Goal: Task Accomplishment & Management: Use online tool/utility

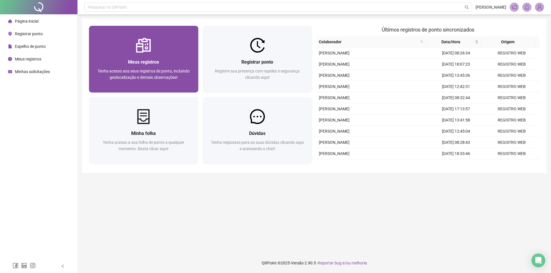
click at [153, 61] on span "Meus registros" at bounding box center [143, 61] width 31 height 5
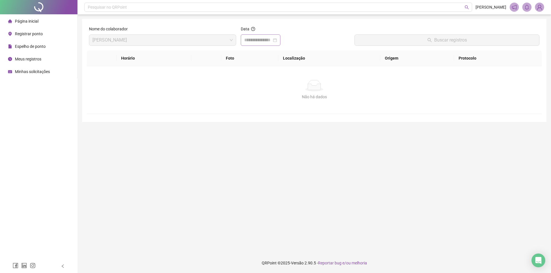
click at [277, 40] on div at bounding box center [260, 40] width 33 height 7
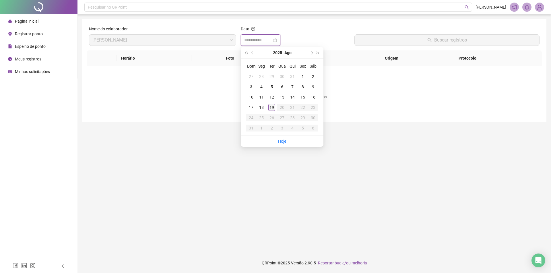
type input "**********"
click at [272, 105] on div "19" at bounding box center [271, 107] width 7 height 7
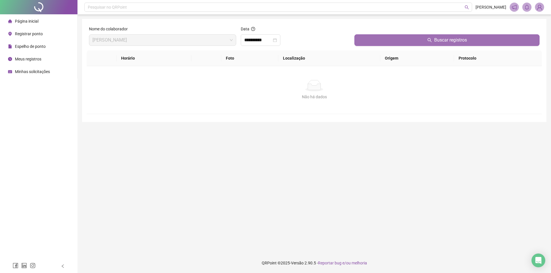
click at [430, 38] on button "Buscar registros" at bounding box center [446, 39] width 185 height 11
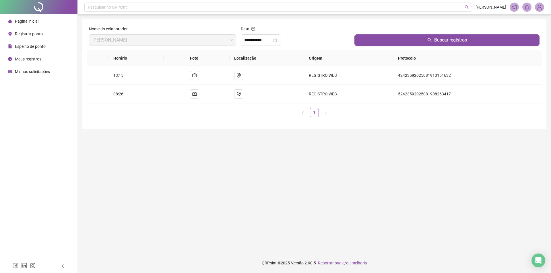
click at [39, 32] on span "Registrar ponto" at bounding box center [29, 34] width 28 height 5
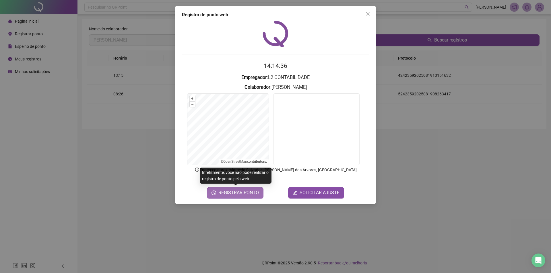
click at [228, 193] on span "REGISTRAR PONTO" at bounding box center [238, 193] width 40 height 7
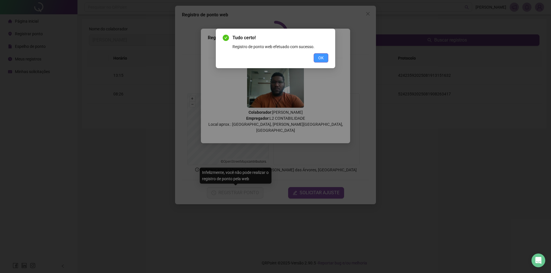
click at [322, 58] on span "OK" at bounding box center [320, 58] width 5 height 6
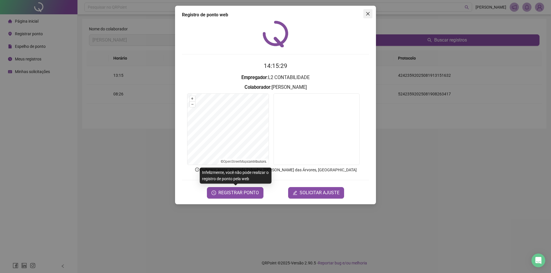
click at [366, 14] on icon "close" at bounding box center [367, 13] width 5 height 5
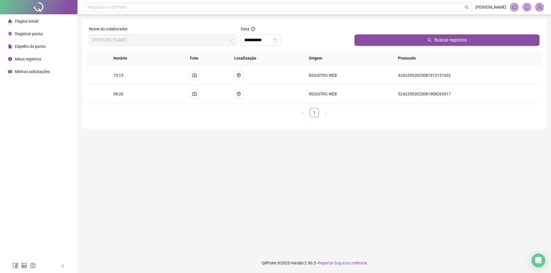
drag, startPoint x: 284, startPoint y: 40, endPoint x: 276, endPoint y: 55, distance: 16.5
click at [277, 40] on icon "close-circle" at bounding box center [275, 40] width 4 height 4
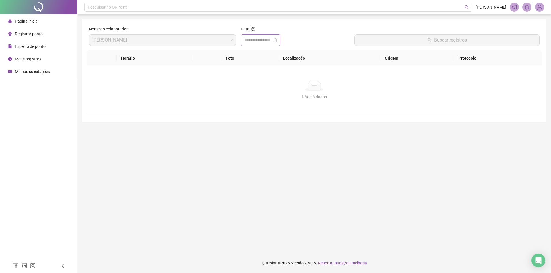
drag, startPoint x: 280, startPoint y: 41, endPoint x: 279, endPoint y: 44, distance: 3.3
click at [277, 42] on div at bounding box center [260, 40] width 33 height 7
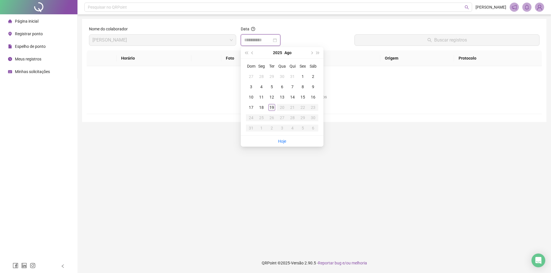
type input "**********"
click at [270, 107] on div "19" at bounding box center [271, 107] width 7 height 7
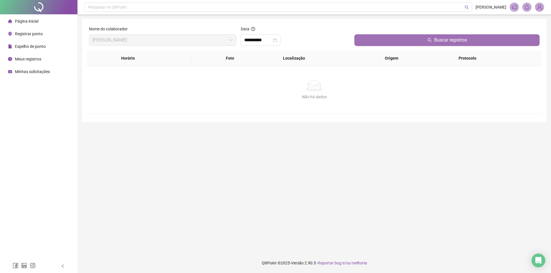
click at [398, 37] on button "Buscar registros" at bounding box center [446, 39] width 185 height 11
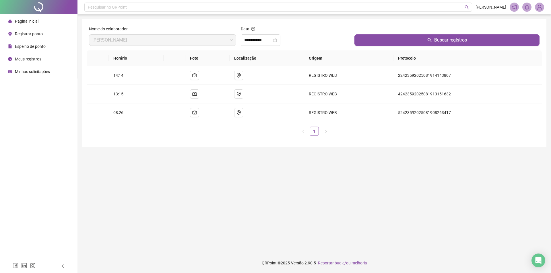
click at [38, 20] on li "Página inicial" at bounding box center [38, 20] width 75 height 11
